Goal: Task Accomplishment & Management: Use online tool/utility

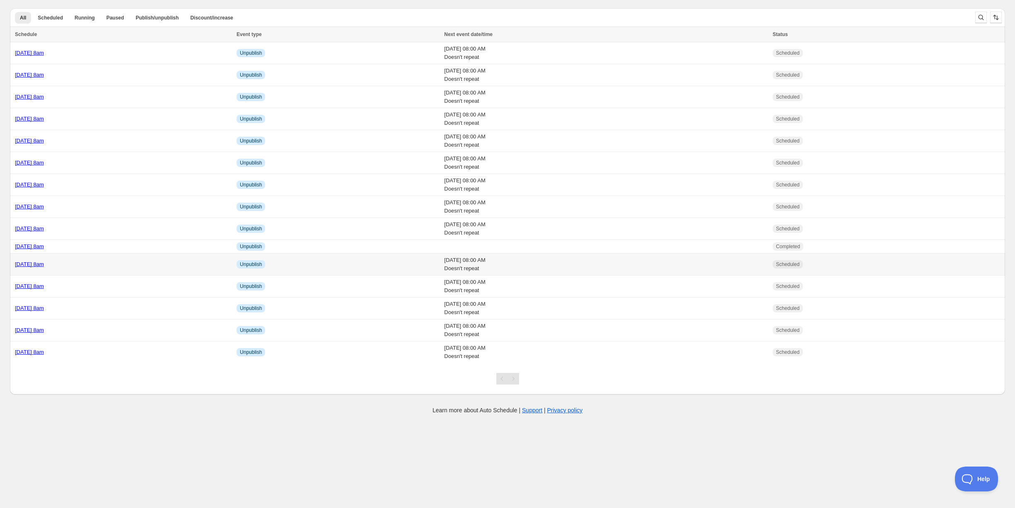
click at [110, 262] on div "[DATE] 8am" at bounding box center [123, 264] width 217 height 8
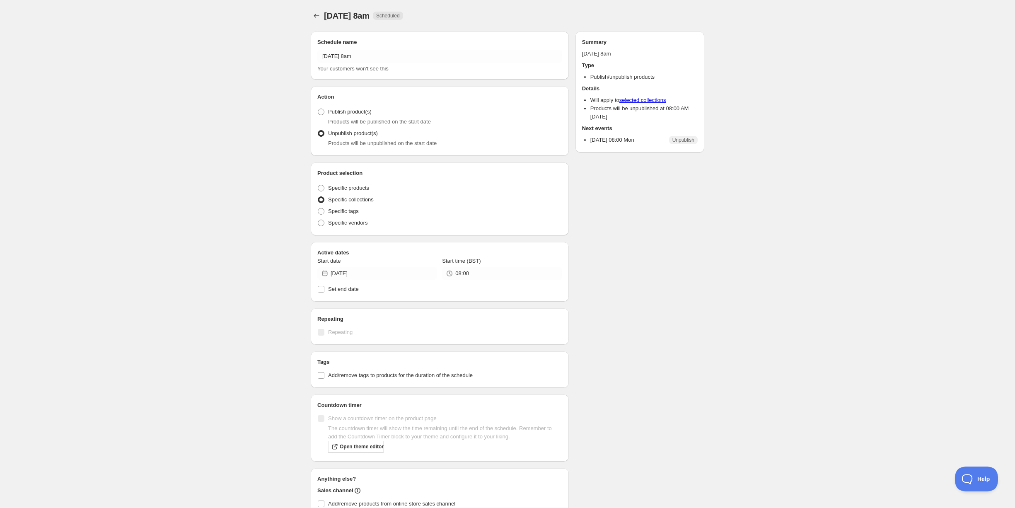
radio input "true"
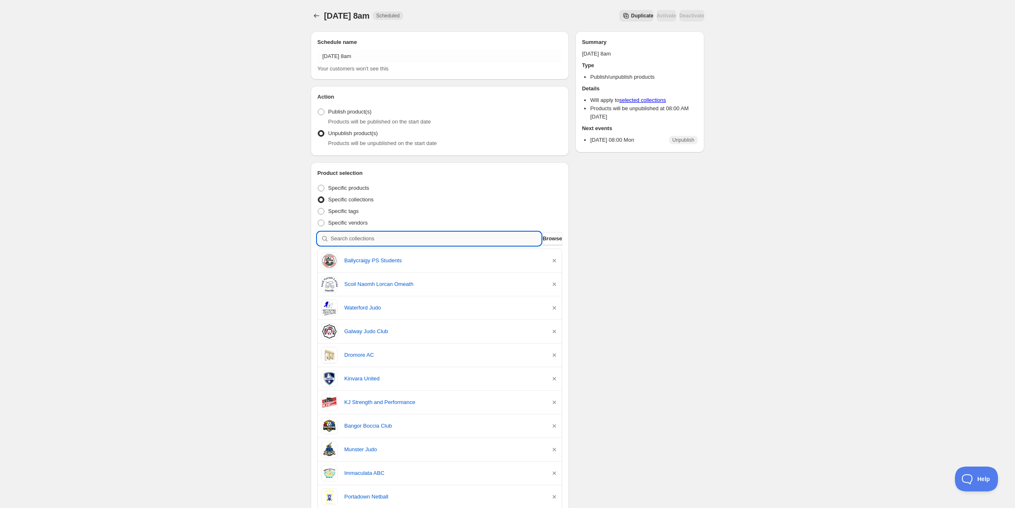
click at [351, 235] on input "search" at bounding box center [435, 238] width 210 height 13
type input "a"
